Goal: Task Accomplishment & Management: Manage account settings

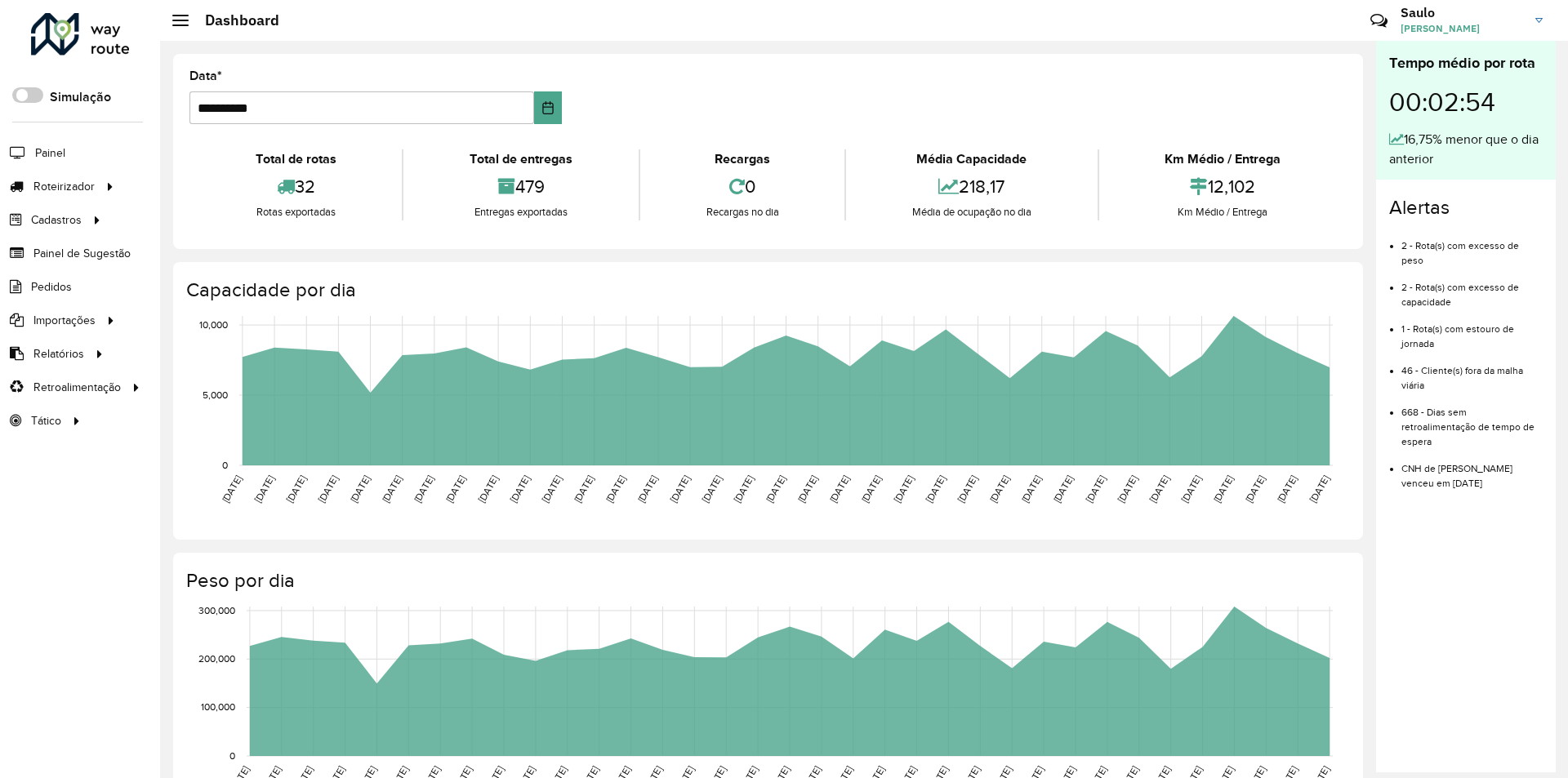
click at [125, 26] on div at bounding box center [80, 34] width 99 height 42
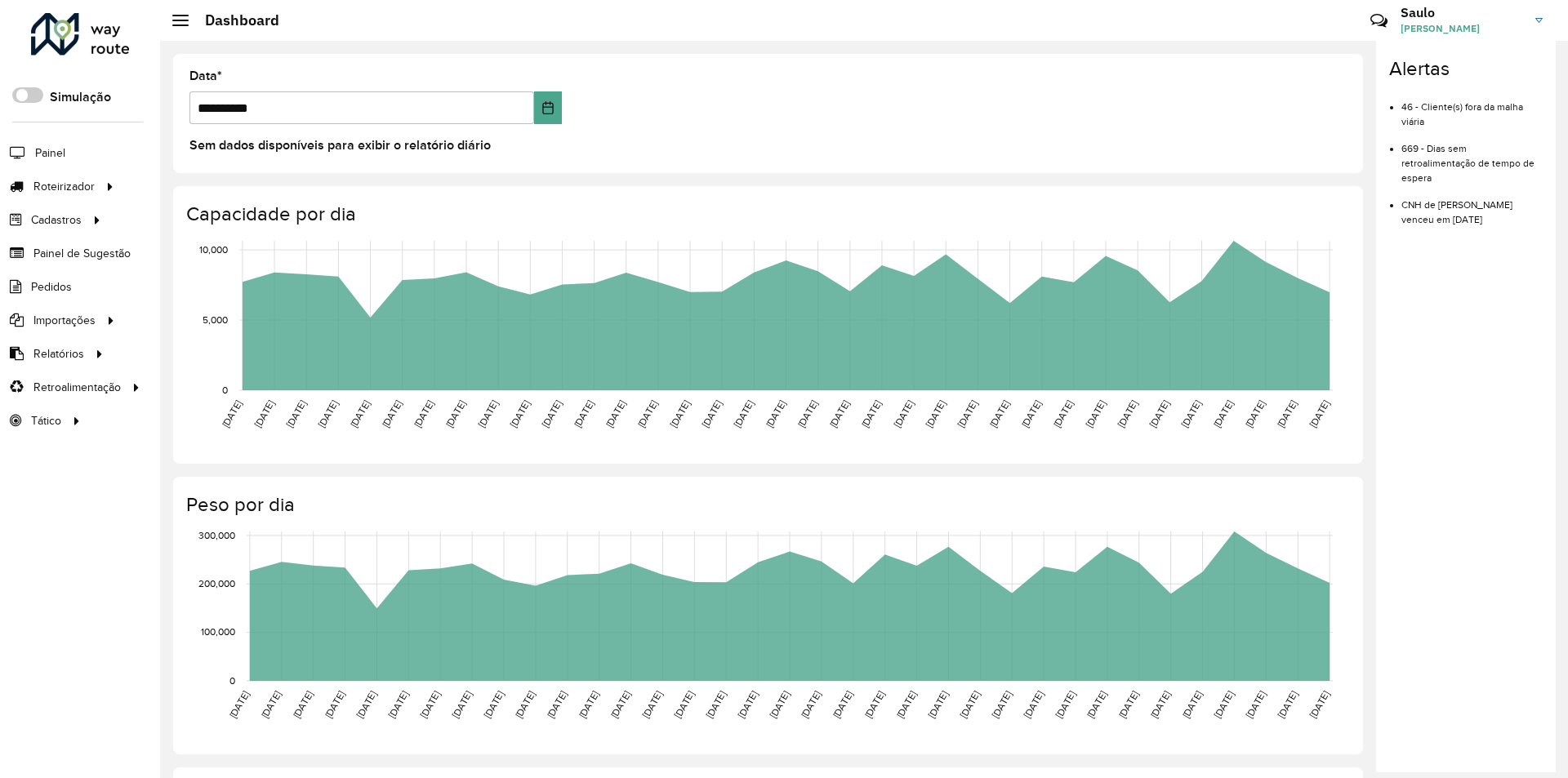
click at [61, 39] on div at bounding box center [80, 34] width 99 height 42
click at [76, 33] on div at bounding box center [80, 34] width 99 height 42
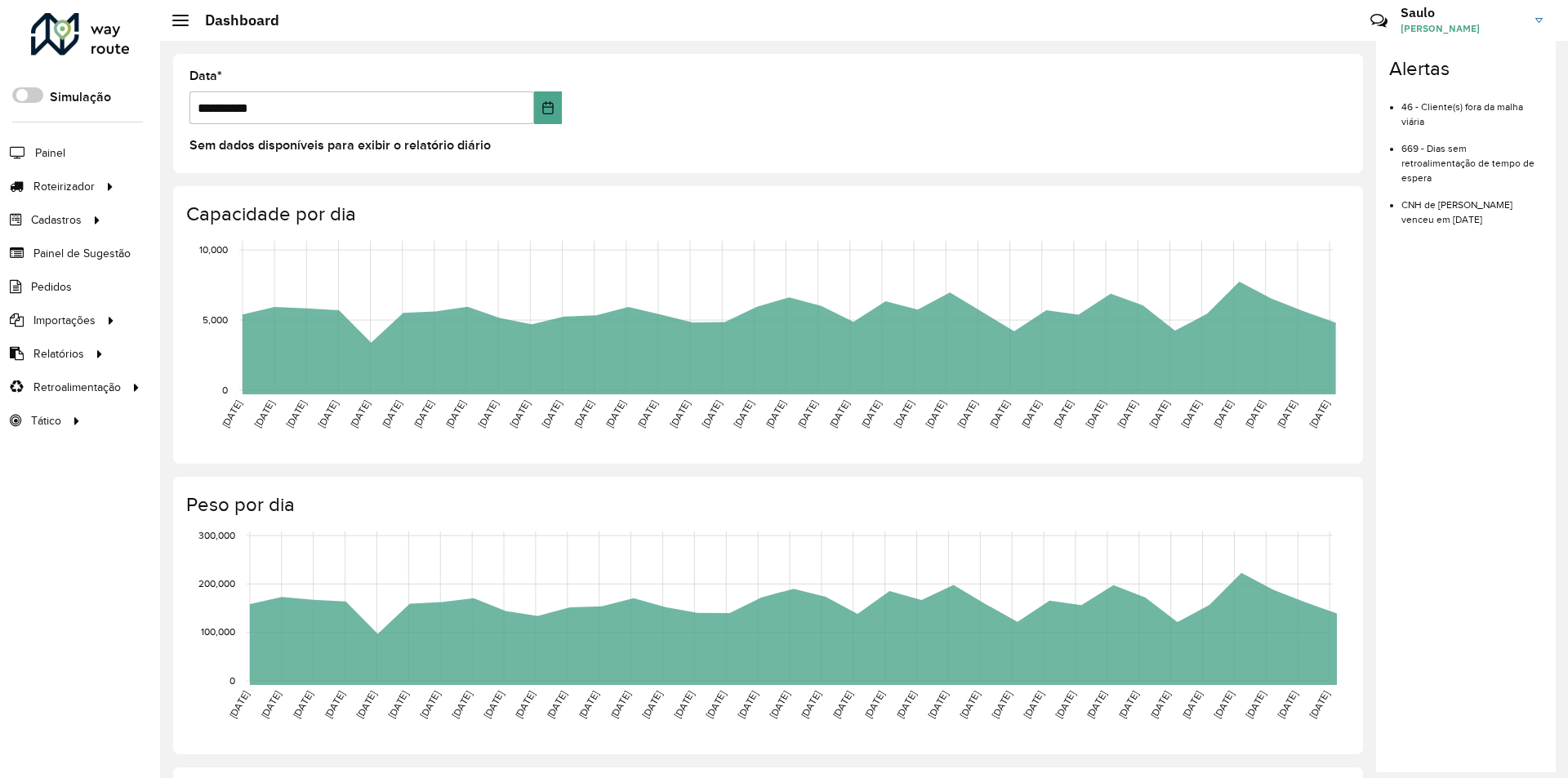
click at [1449, 31] on span "Saulo Saulo" at bounding box center [1461, 28] width 123 height 15
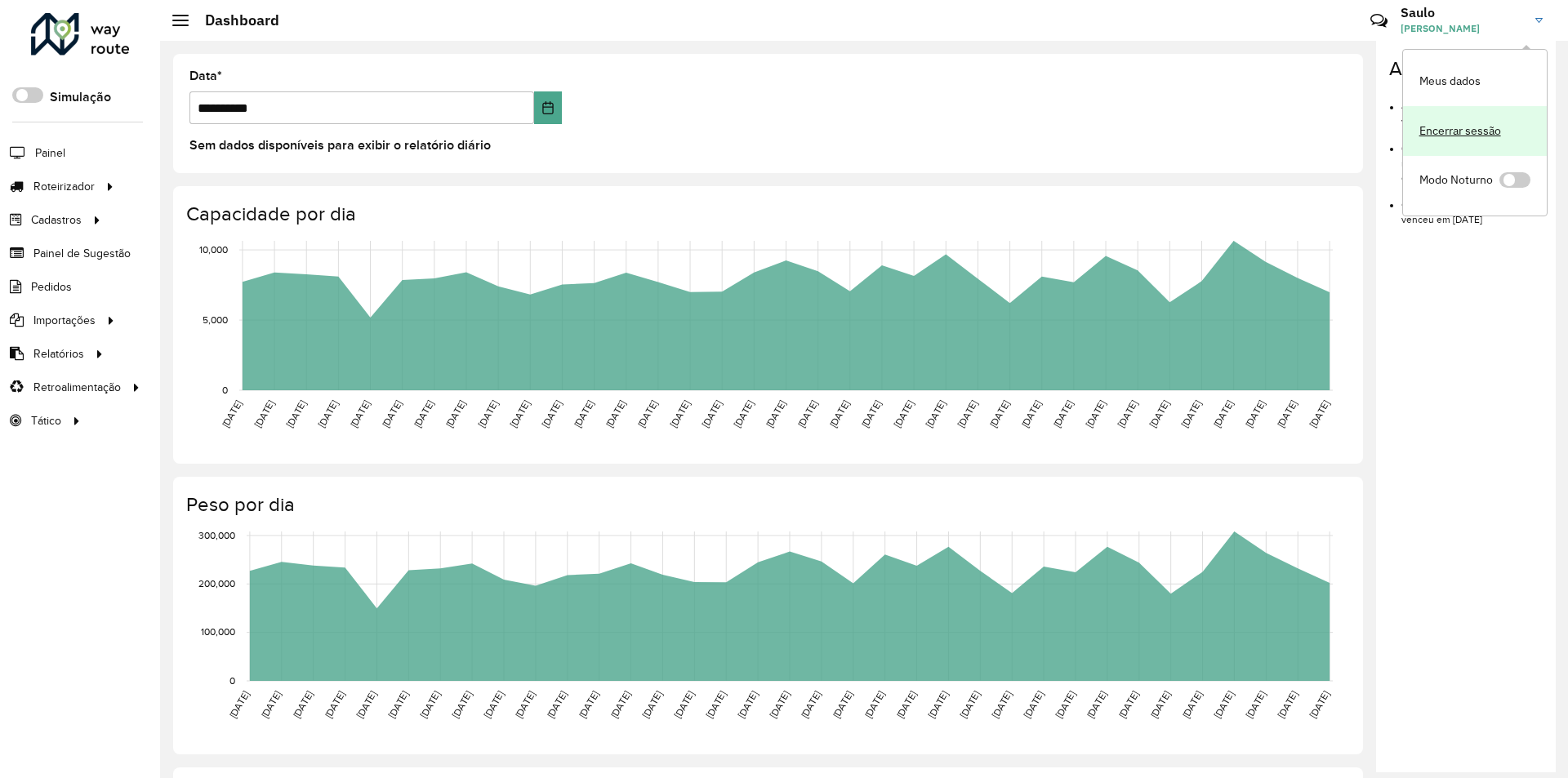
click at [1461, 134] on link "Encerrar sessão" at bounding box center [1475, 131] width 144 height 49
